Goal: Find specific page/section: Find specific page/section

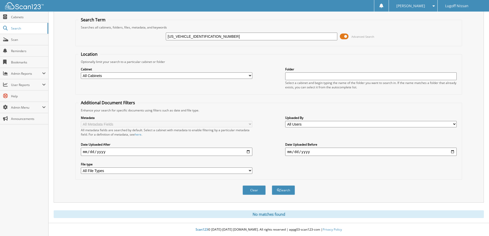
click at [220, 36] on input "[US_VEHICLE_IDENTIFICATION_NUMBER]" at bounding box center [251, 37] width 171 height 8
drag, startPoint x: 218, startPoint y: 38, endPoint x: 57, endPoint y: 39, distance: 161.3
click at [57, 39] on div "Search Term Searches all cabinets, folders, files, metadata, and keywords 5TDKD…" at bounding box center [269, 106] width 430 height 192
type input "d1083"
click at [272, 185] on button "Search" at bounding box center [283, 189] width 23 height 9
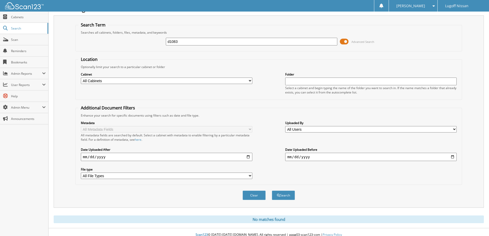
scroll to position [15, 0]
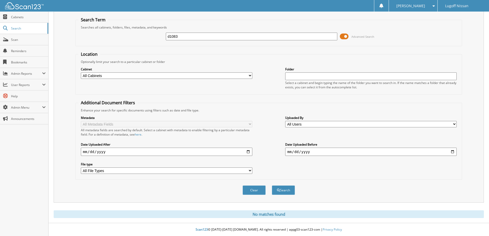
drag, startPoint x: 104, startPoint y: 34, endPoint x: 76, endPoint y: 32, distance: 28.1
click at [76, 32] on fieldset "Search Term Searches all cabinets, folders, files, metadata, and keywords d1083…" at bounding box center [268, 31] width 386 height 29
type input "grand strand nissan"
click at [272, 185] on button "Search" at bounding box center [283, 189] width 23 height 9
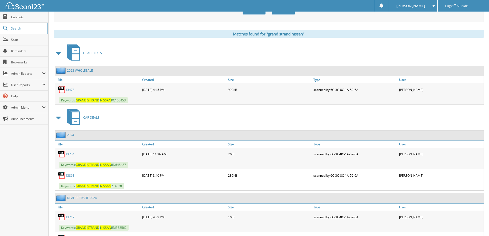
scroll to position [205, 0]
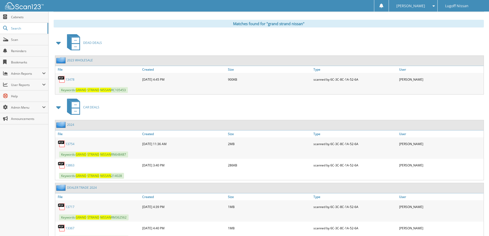
click at [88, 107] on span "CAR DEALS" at bounding box center [91, 107] width 16 height 4
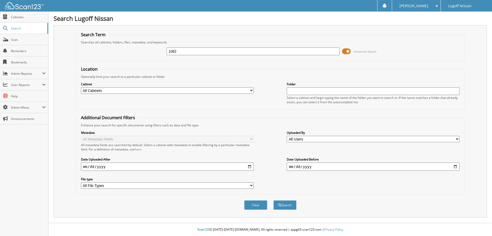
type input "1082"
click at [274, 200] on button "Search" at bounding box center [285, 204] width 23 height 9
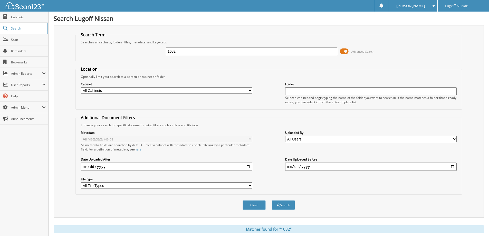
click at [197, 50] on input "1082" at bounding box center [251, 51] width 171 height 8
type input "1083"
click at [272, 200] on button "Search" at bounding box center [283, 204] width 23 height 9
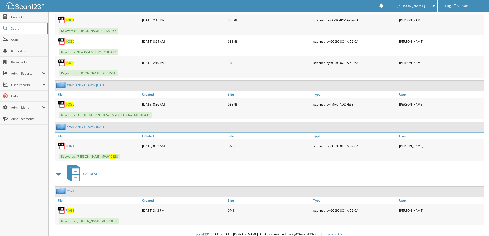
scroll to position [496, 0]
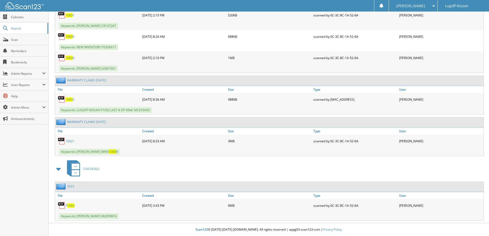
click at [69, 205] on span "1083" at bounding box center [70, 205] width 7 height 4
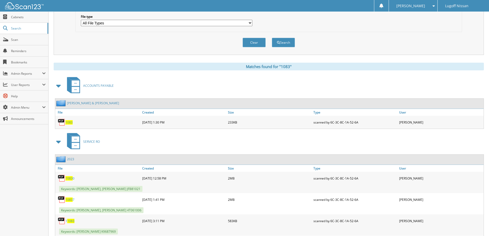
scroll to position [8, 0]
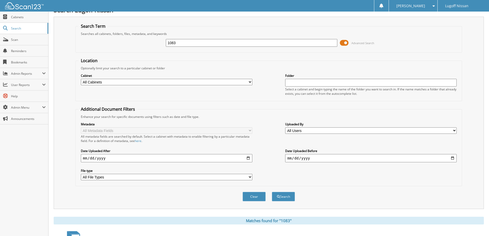
drag, startPoint x: 180, startPoint y: 41, endPoint x: 78, endPoint y: 28, distance: 101.8
click at [79, 28] on fieldset "Search Term Searches all cabinets, folders, files, metadata, and keywords 1083 …" at bounding box center [268, 37] width 386 height 29
type input "grand strand"
click at [272, 192] on button "Search" at bounding box center [283, 196] width 23 height 9
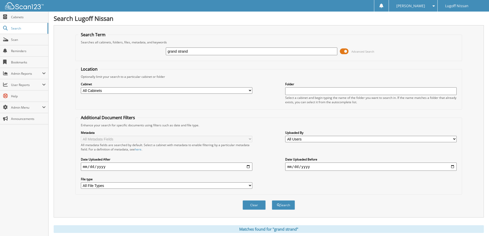
click at [190, 52] on input "grand strand" at bounding box center [251, 51] width 171 height 8
type input "grand strand niddsn"
click at [272, 200] on button "Search" at bounding box center [283, 204] width 23 height 9
click at [212, 53] on input "grand strand niddsn" at bounding box center [251, 51] width 171 height 8
type input "grand strand nissan"
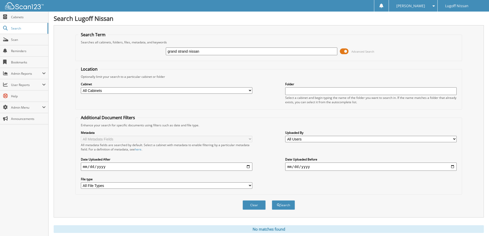
click at [272, 200] on button "Search" at bounding box center [283, 204] width 23 height 9
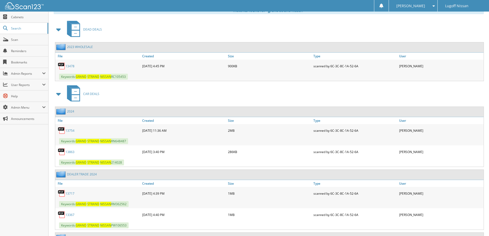
scroll to position [211, 0]
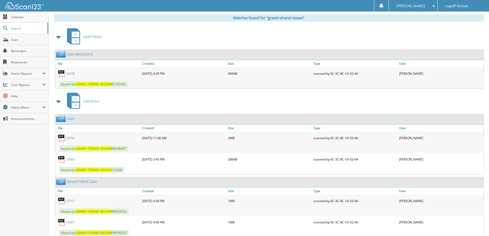
click at [92, 100] on span "CAR DEALS" at bounding box center [91, 101] width 16 height 4
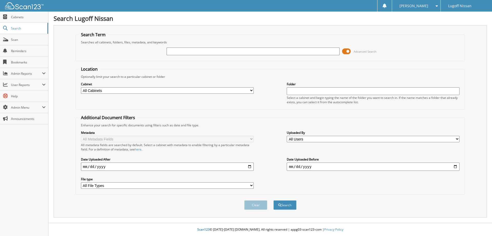
click at [223, 50] on input "text" at bounding box center [253, 51] width 173 height 8
type input "d1075"
click at [274, 200] on button "Search" at bounding box center [285, 204] width 23 height 9
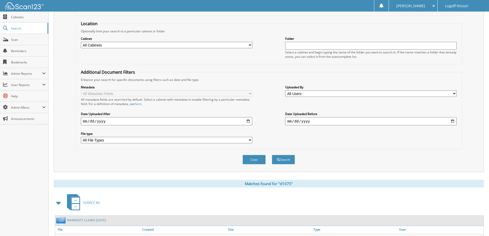
scroll to position [79, 0]
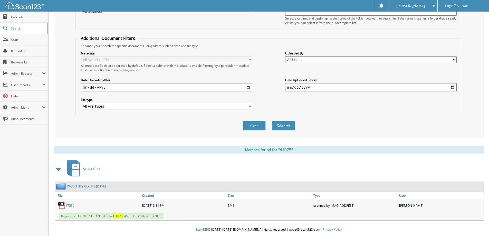
click at [70, 203] on link "17539" at bounding box center [69, 205] width 9 height 4
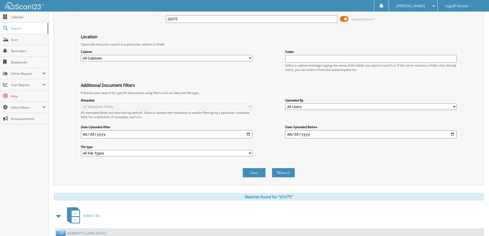
scroll to position [0, 0]
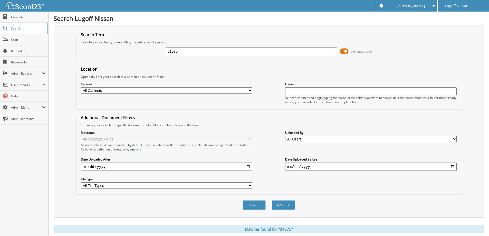
drag, startPoint x: 195, startPoint y: 50, endPoint x: 101, endPoint y: 51, distance: 94.9
click at [103, 51] on div "d1075 Advanced Search" at bounding box center [268, 51] width 381 height 14
paste input "[US_VEHICLE_IDENTIFICATION_NUMBER]"
type input "[US_VEHICLE_IDENTIFICATION_NUMBER]"
click at [272, 200] on button "Search" at bounding box center [283, 204] width 23 height 9
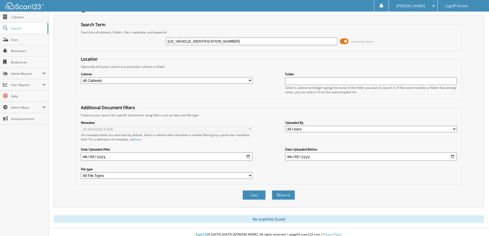
scroll to position [15, 0]
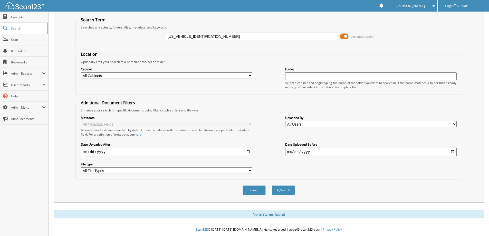
drag, startPoint x: 230, startPoint y: 36, endPoint x: -142, endPoint y: 36, distance: 371.3
click at [0, 36] on html "Ashley B. Settings Logout Lugoff Nissan Close Cabinets Search SSP" at bounding box center [244, 110] width 489 height 251
type input "l25062a"
click at [272, 185] on button "Search" at bounding box center [283, 189] width 23 height 9
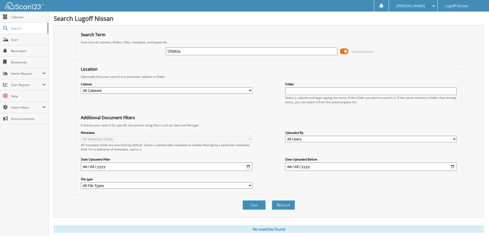
drag, startPoint x: 189, startPoint y: 51, endPoint x: 61, endPoint y: 37, distance: 128.7
click at [61, 37] on div "Search Term Searches all cabinets, folders, files, metadata, and keywords l2506…" at bounding box center [269, 121] width 430 height 192
type input "d1103"
click at [272, 200] on button "Search" at bounding box center [283, 204] width 23 height 9
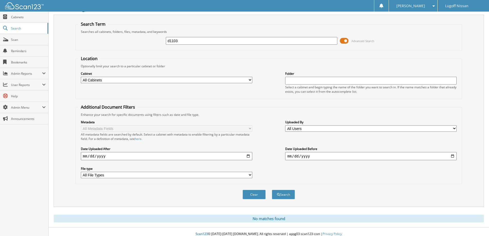
scroll to position [15, 0]
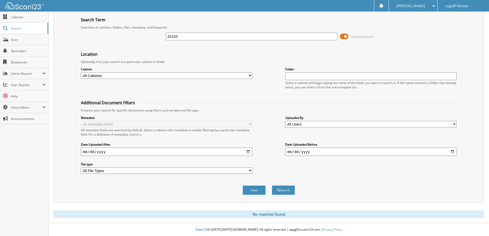
drag, startPoint x: 192, startPoint y: 36, endPoint x: 160, endPoint y: 36, distance: 31.8
click at [160, 36] on div "d1103 Advanced Search" at bounding box center [268, 36] width 381 height 14
type input "l25035a"
click at [272, 185] on button "Search" at bounding box center [283, 189] width 23 height 9
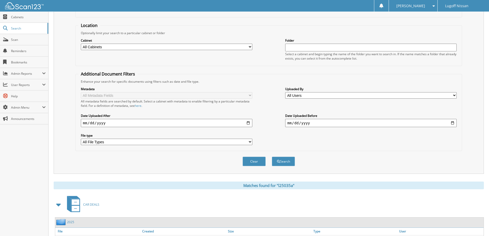
scroll to position [79, 0]
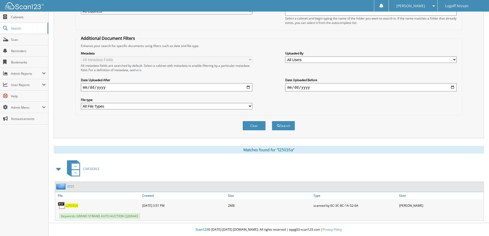
click at [74, 203] on span "L25035A" at bounding box center [71, 205] width 13 height 4
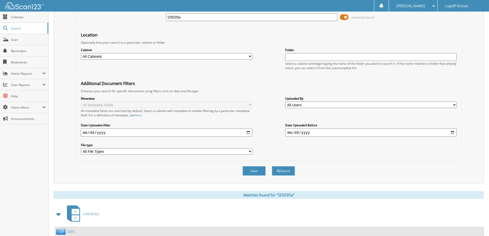
scroll to position [0, 0]
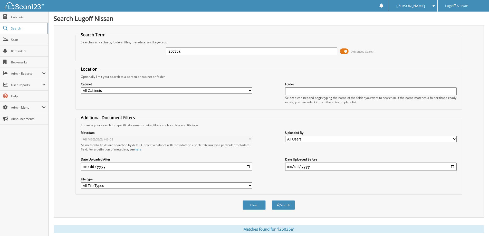
drag, startPoint x: 193, startPoint y: 50, endPoint x: 79, endPoint y: 59, distance: 114.7
click at [79, 59] on fieldset "Search Term Searches all cabinets, folders, files, metadata, and keywords l2503…" at bounding box center [268, 46] width 386 height 29
type input "d1117b"
click at [272, 200] on button "Search" at bounding box center [283, 204] width 23 height 9
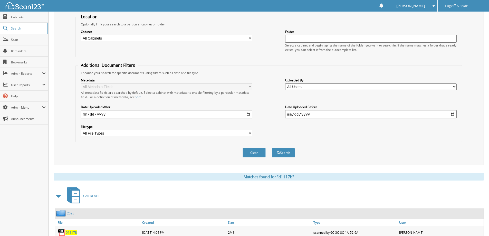
scroll to position [79, 0]
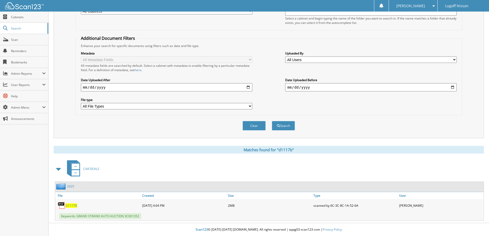
click at [73, 205] on span "D1117B" at bounding box center [71, 205] width 12 height 4
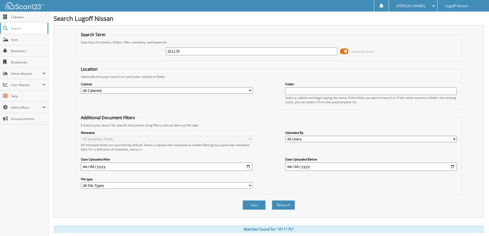
drag, startPoint x: 226, startPoint y: 49, endPoint x: 40, endPoint y: 34, distance: 186.8
click at [40, 34] on body "[PERSON_NAME] Settings Logout Lugoff Nissan Close Cabinets Search Scan SSP" at bounding box center [244, 157] width 489 height 315
type input "d1057a"
click at [272, 200] on button "Search" at bounding box center [283, 204] width 23 height 9
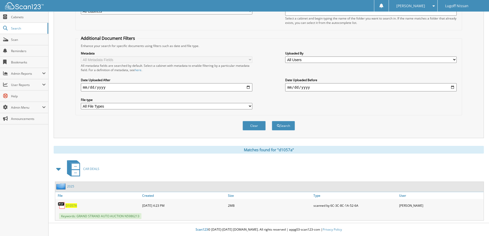
click at [71, 205] on span "D1057A" at bounding box center [71, 205] width 12 height 4
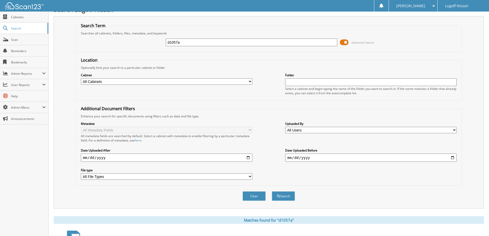
scroll to position [0, 0]
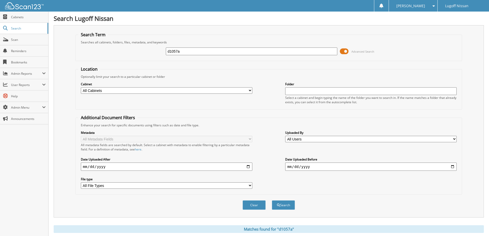
drag, startPoint x: 227, startPoint y: 51, endPoint x: 80, endPoint y: 43, distance: 147.4
click at [80, 43] on fieldset "Search Term Searches all cabinets, folders, files, metadata, and keywords d1057…" at bounding box center [268, 46] width 386 height 29
type input "l25072a"
click at [272, 200] on button "Search" at bounding box center [283, 204] width 23 height 9
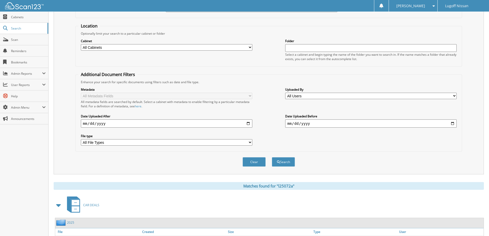
scroll to position [79, 0]
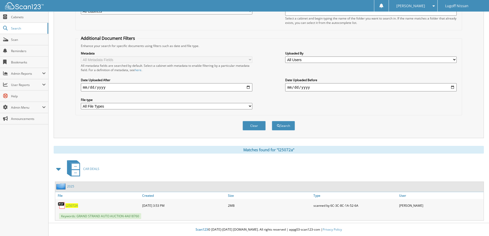
click at [77, 206] on span "L25072A" at bounding box center [71, 205] width 13 height 4
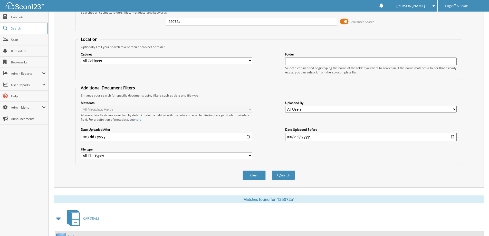
scroll to position [0, 0]
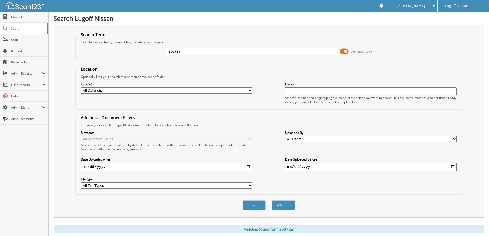
drag, startPoint x: 226, startPoint y: 52, endPoint x: -14, endPoint y: 53, distance: 239.8
click at [0, 53] on html "Ashley B. Settings Logout Lugoff Nissan Close Cabinets Search SSP" at bounding box center [244, 157] width 489 height 315
type input "d1046"
click at [272, 200] on button "Search" at bounding box center [283, 204] width 23 height 9
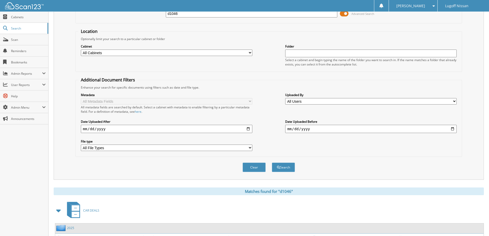
scroll to position [79, 0]
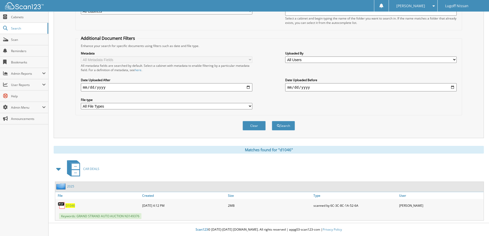
click at [67, 204] on span "D1046" at bounding box center [69, 205] width 9 height 4
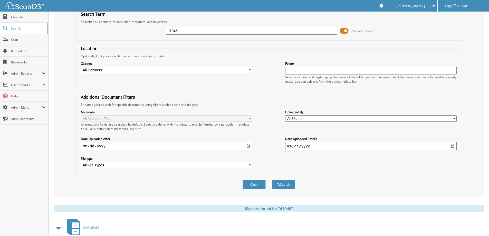
scroll to position [0, 0]
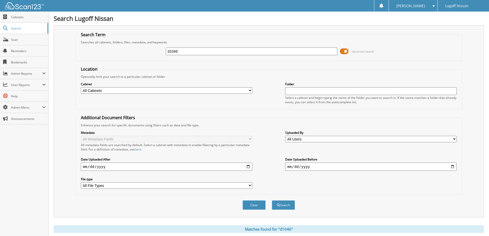
drag, startPoint x: 227, startPoint y: 53, endPoint x: 484, endPoint y: 158, distance: 278.3
click at [0, 55] on html "Ashley B. Settings Logout Lugoff Nissan Close Cabinets Search SSP" at bounding box center [244, 157] width 489 height 315
type input "p1368d"
click at [272, 200] on button "Search" at bounding box center [283, 204] width 23 height 9
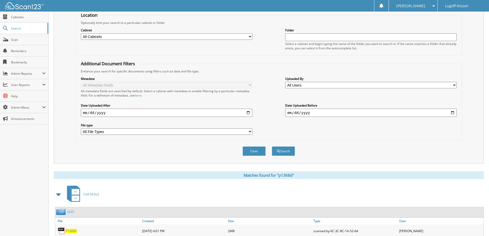
scroll to position [79, 0]
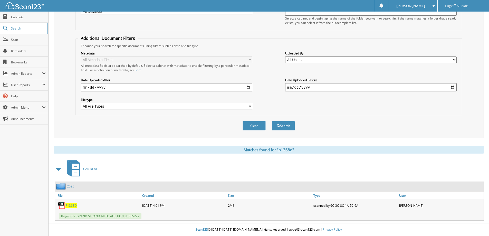
click at [74, 205] on span "P1368D" at bounding box center [70, 205] width 11 height 4
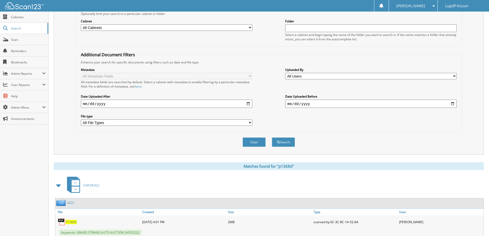
scroll to position [0, 0]
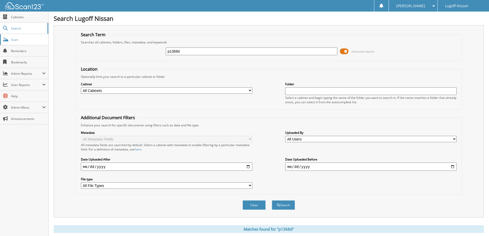
drag, startPoint x: 233, startPoint y: 53, endPoint x: 19, endPoint y: 41, distance: 214.4
click at [19, 41] on body "Ashley B. Settings Logout Lugoff Nissan Close Cabinets Search Scan SSP" at bounding box center [244, 157] width 489 height 315
type input "13964a"
click at [272, 200] on button "Search" at bounding box center [283, 204] width 23 height 9
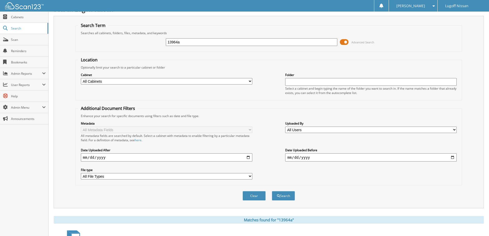
scroll to position [79, 0]
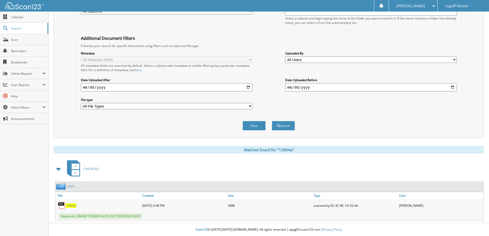
click at [69, 204] on span "13964a" at bounding box center [70, 205] width 11 height 4
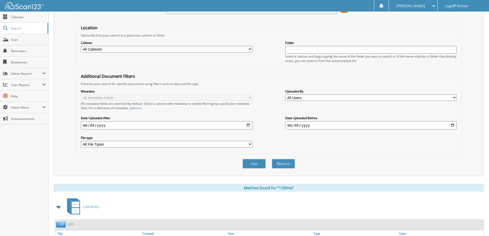
scroll to position [0, 0]
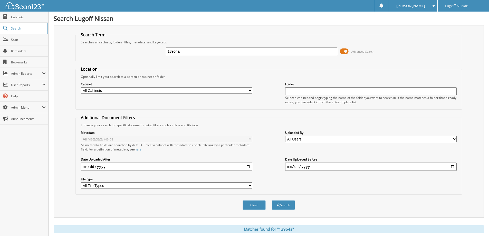
drag, startPoint x: 191, startPoint y: 50, endPoint x: 105, endPoint y: 54, distance: 86.2
click at [105, 54] on div "13964a Advanced Search" at bounding box center [268, 51] width 381 height 14
type input "d1045"
click at [272, 200] on button "Search" at bounding box center [283, 204] width 23 height 9
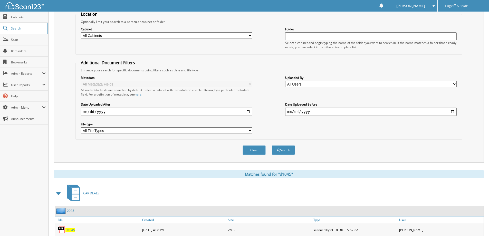
scroll to position [79, 0]
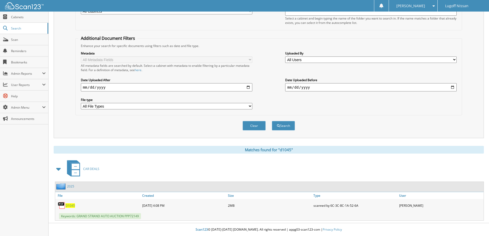
click at [68, 205] on span "D1045" at bounding box center [69, 205] width 9 height 4
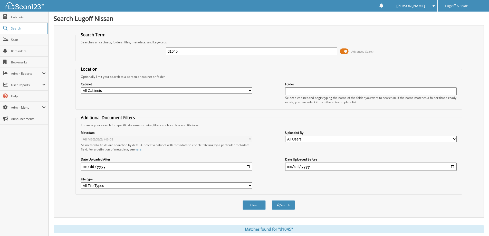
drag, startPoint x: 192, startPoint y: 50, endPoint x: 60, endPoint y: 35, distance: 132.7
click at [61, 35] on div "Search Term Searches all cabinets, folders, files, metadata, and keywords d1045…" at bounding box center [269, 121] width 430 height 192
type input "13984a"
click at [272, 200] on button "Search" at bounding box center [283, 204] width 23 height 9
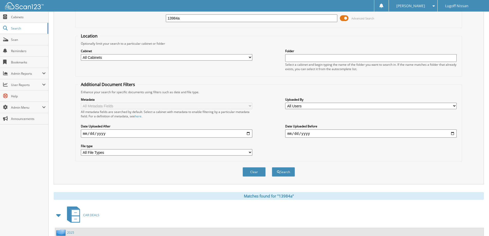
scroll to position [79, 0]
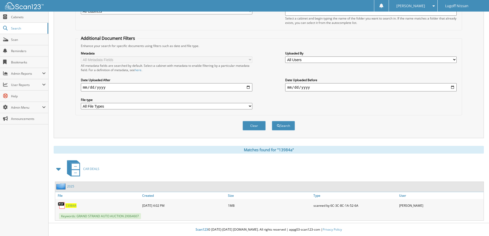
click at [67, 205] on span "13984A" at bounding box center [70, 205] width 11 height 4
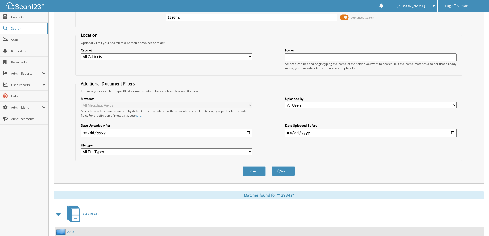
scroll to position [0, 0]
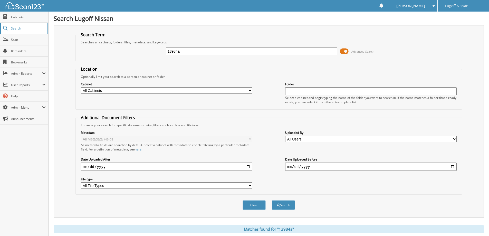
drag, startPoint x: 197, startPoint y: 54, endPoint x: 2, endPoint y: 28, distance: 196.2
click at [2, 28] on body "Ashley B. Settings Logout Lugoff Nissan Close Cabinets Search Scan SSP" at bounding box center [244, 157] width 489 height 315
type input "l25083a"
click at [272, 200] on button "Search" at bounding box center [283, 204] width 23 height 9
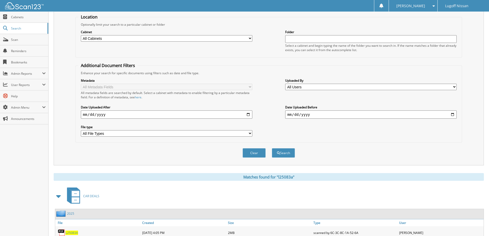
scroll to position [79, 0]
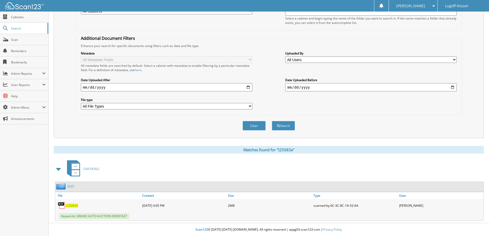
click at [73, 203] on span "L25083A" at bounding box center [71, 205] width 13 height 4
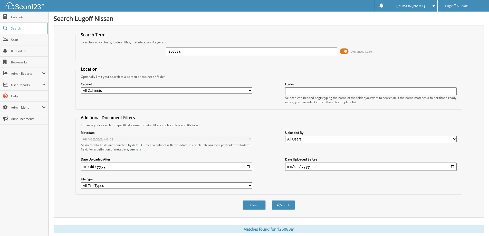
drag, startPoint x: 189, startPoint y: 52, endPoint x: -107, endPoint y: 14, distance: 298.5
click at [0, 14] on html "[PERSON_NAME] Settings Logout Lugoff Nissan Close Cabinets Search SSP" at bounding box center [244, 157] width 489 height 315
type input "d1125a"
click at [272, 200] on button "Search" at bounding box center [283, 204] width 23 height 9
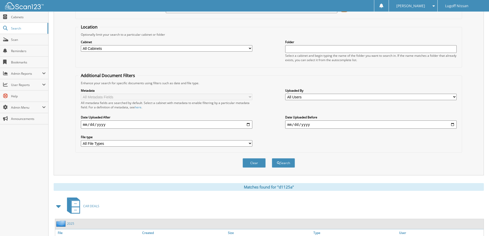
scroll to position [79, 0]
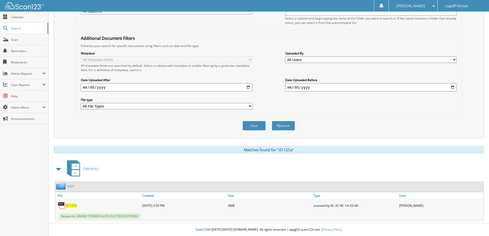
click at [71, 203] on span "D1125A" at bounding box center [71, 205] width 12 height 4
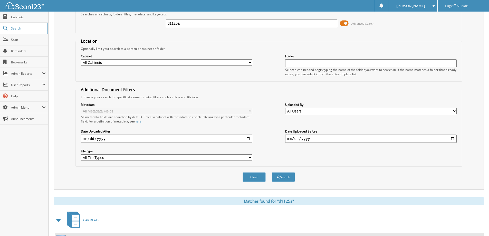
scroll to position [0, 0]
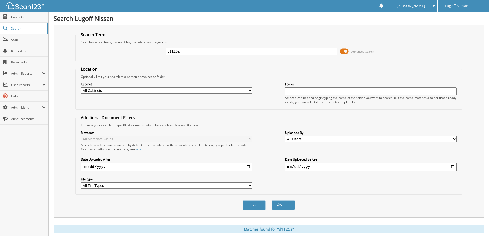
drag, startPoint x: 142, startPoint y: 41, endPoint x: -32, endPoint y: 29, distance: 174.0
click at [0, 29] on html "[PERSON_NAME] Settings Logout Lugoff Nissan Close Cabinets Search SSP" at bounding box center [244, 157] width 489 height 315
type input "13999"
click at [272, 200] on button "Search" at bounding box center [283, 204] width 23 height 9
drag, startPoint x: 193, startPoint y: 51, endPoint x: -2, endPoint y: 12, distance: 199.2
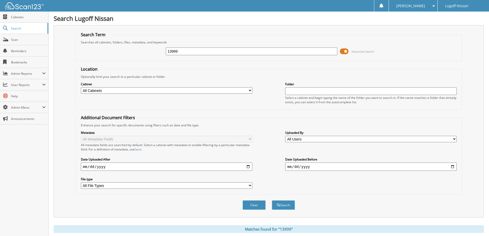
click at [0, 12] on html "Ashley B. Settings Logout Lugoff Nissan Close Cabinets Search SSP" at bounding box center [244, 189] width 489 height 378
type input "d1074"
click at [272, 200] on button "Search" at bounding box center [283, 204] width 23 height 9
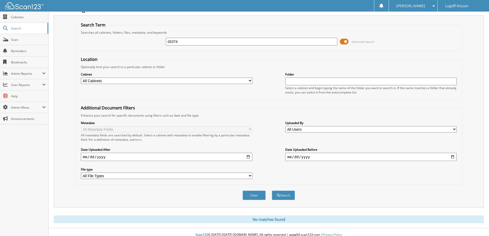
scroll to position [15, 0]
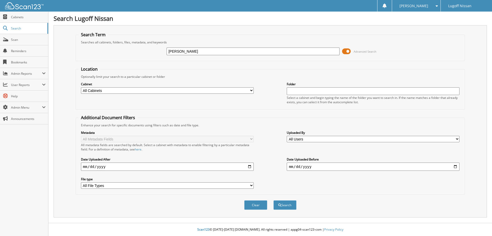
type input "[PERSON_NAME]"
click at [274, 200] on button "Search" at bounding box center [285, 204] width 23 height 9
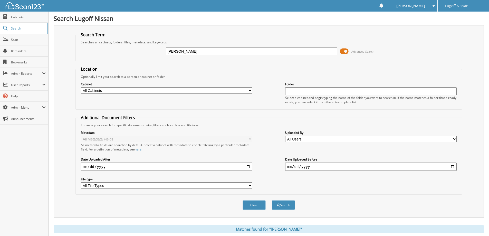
click at [346, 54] on span at bounding box center [344, 51] width 9 height 8
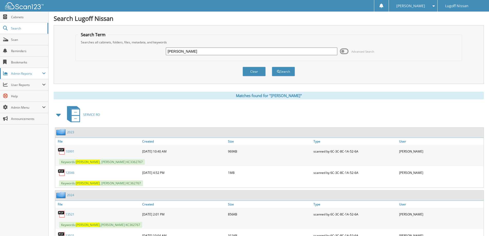
drag, startPoint x: 223, startPoint y: 52, endPoint x: 24, endPoint y: 77, distance: 200.8
click at [215, 53] on input "lucas" at bounding box center [251, 51] width 171 height 8
drag, startPoint x: 215, startPoint y: 53, endPoint x: 107, endPoint y: 45, distance: 107.8
click at [107, 45] on div "lucas Advanced Search" at bounding box center [268, 51] width 381 height 14
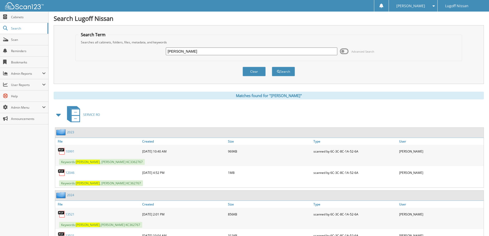
type input "[PERSON_NAME]"
click at [272, 67] on button "Search" at bounding box center [283, 71] width 23 height 9
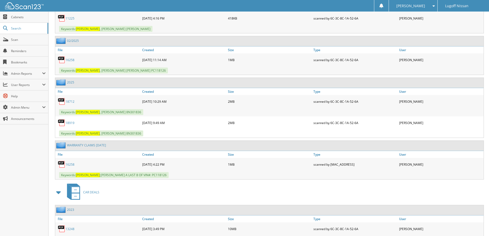
scroll to position [367, 0]
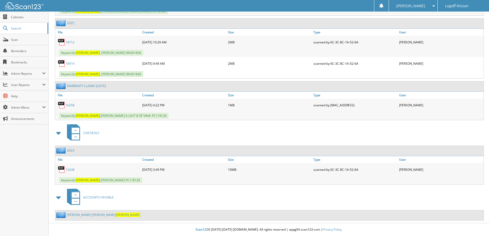
click at [86, 215] on link "[PERSON_NAME]" at bounding box center [103, 214] width 73 height 4
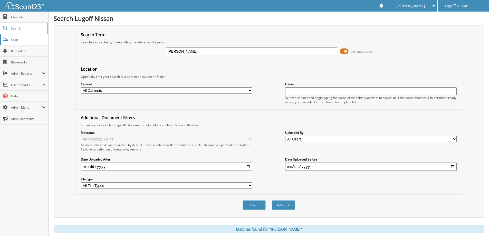
drag, startPoint x: 191, startPoint y: 51, endPoint x: 33, endPoint y: 45, distance: 158.6
type input "d1068"
click at [272, 200] on button "Search" at bounding box center [283, 204] width 23 height 9
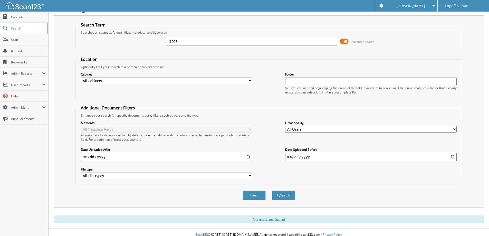
scroll to position [15, 0]
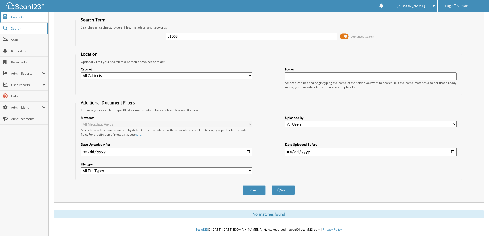
click at [22, 19] on span "Cabinets" at bounding box center [28, 17] width 35 height 4
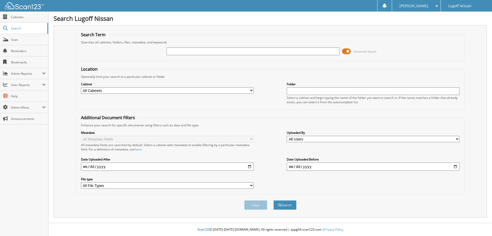
click at [198, 48] on input "text" at bounding box center [253, 51] width 173 height 8
type input "l25023"
click at [274, 200] on button "Search" at bounding box center [285, 204] width 23 height 9
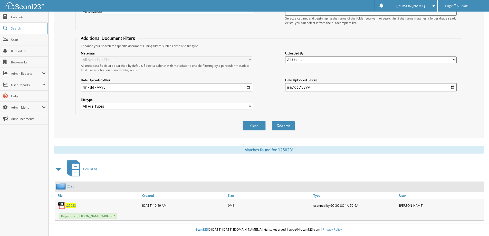
click at [68, 206] on span "L25023" at bounding box center [70, 205] width 11 height 4
